Goal: Transaction & Acquisition: Purchase product/service

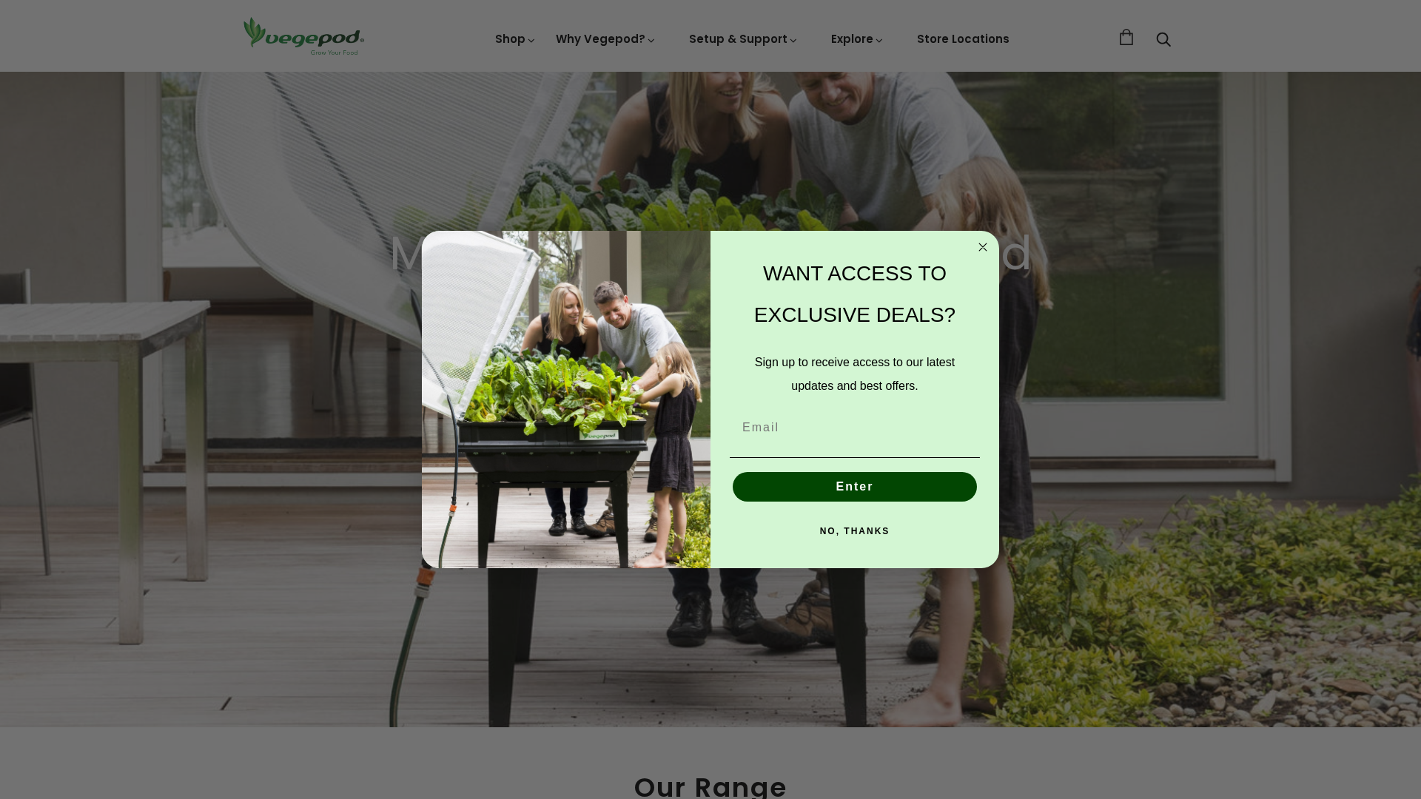
scroll to position [0, 275]
click at [984, 251] on circle "Close dialog" at bounding box center [983, 246] width 17 height 17
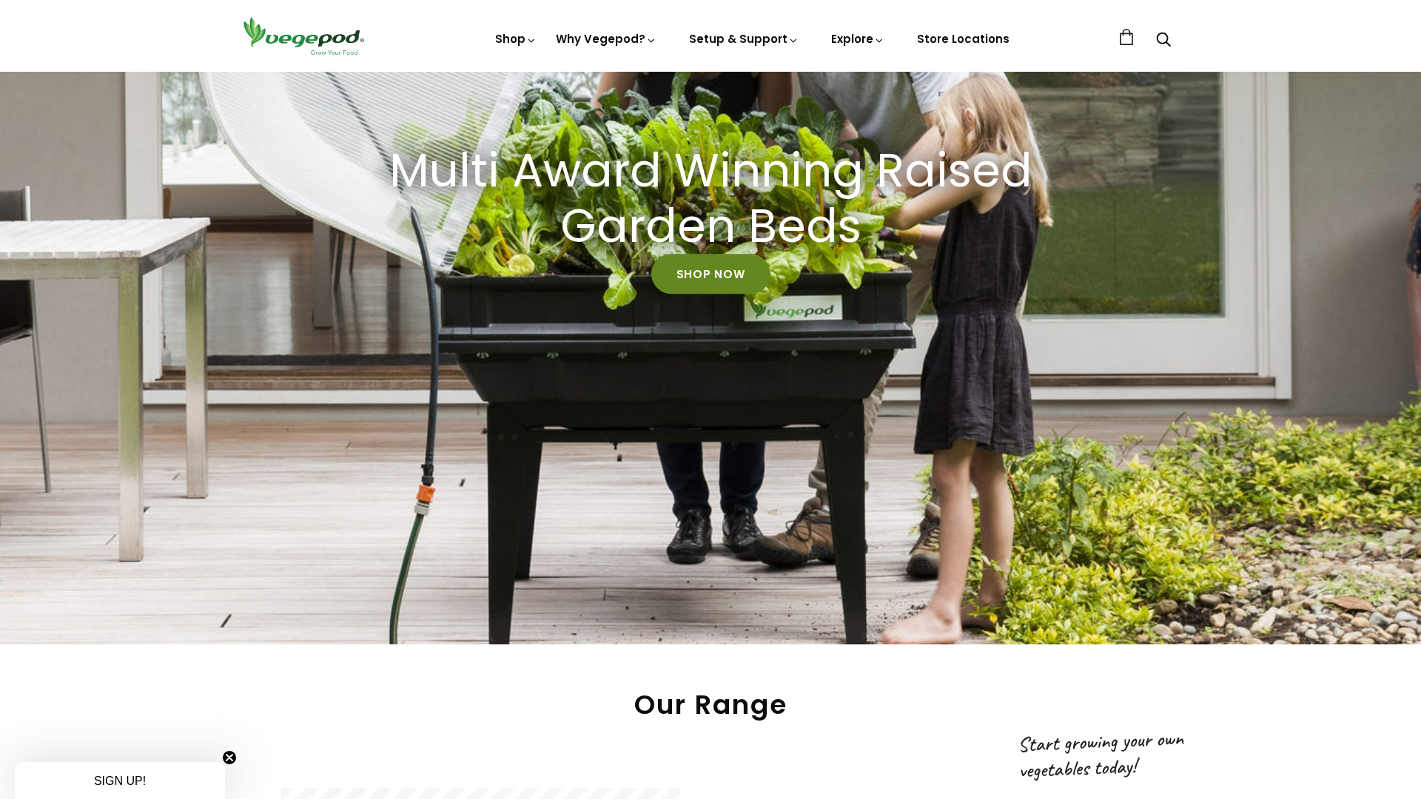
scroll to position [271, 0]
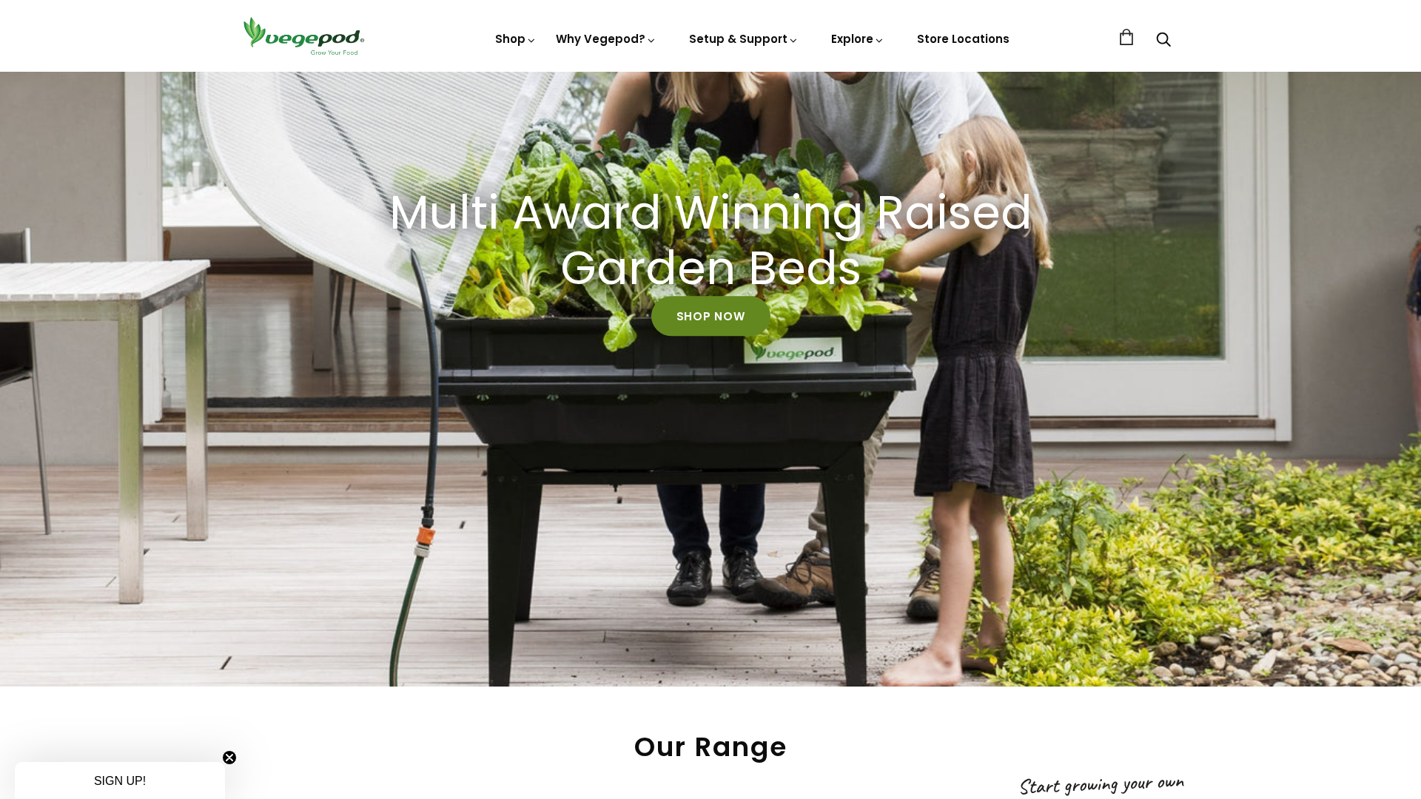
click at [704, 314] on link "Shop Now" at bounding box center [710, 317] width 119 height 40
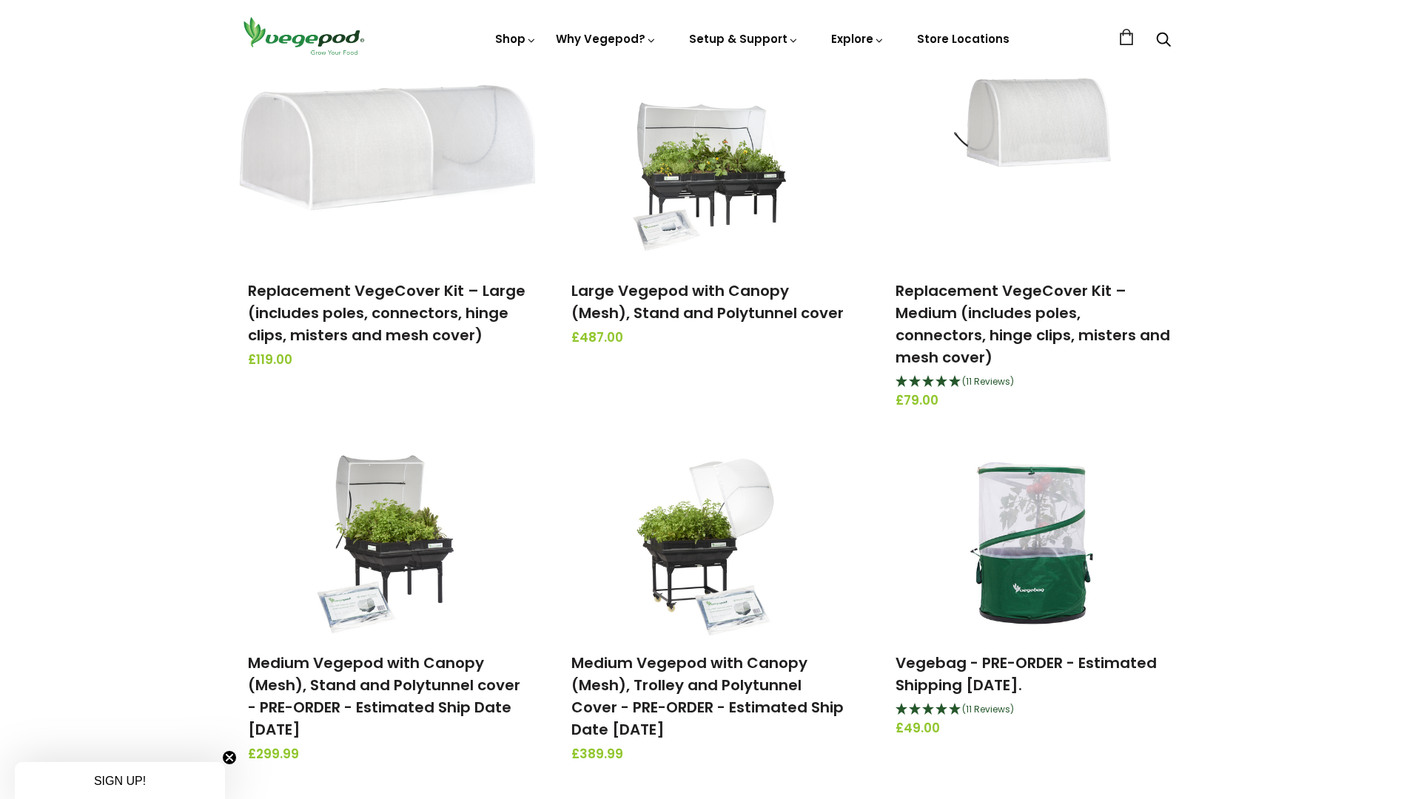
scroll to position [531, 0]
